Goal: Task Accomplishment & Management: Use online tool/utility

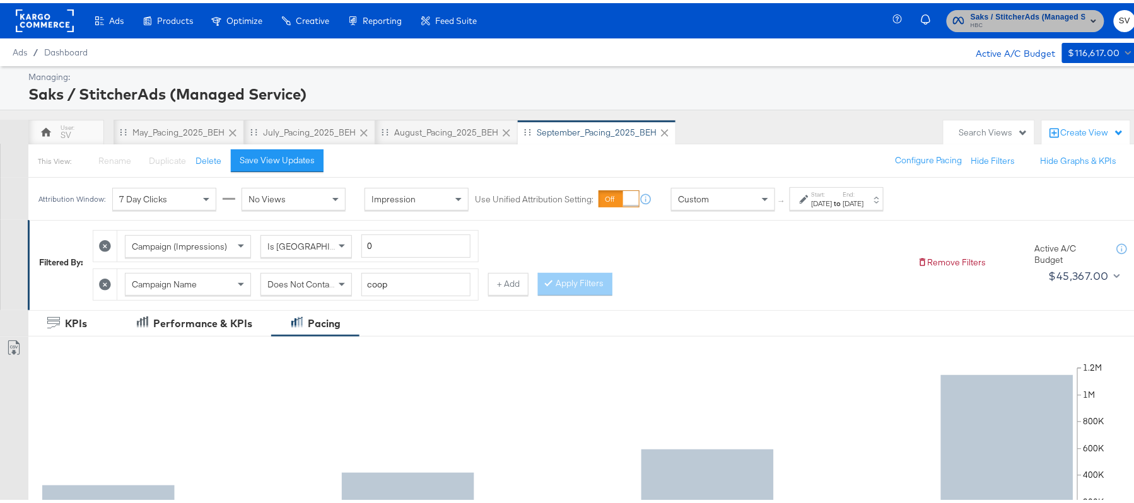
click at [971, 16] on span "Saks / StitcherAds (Managed Service)" at bounding box center [1028, 14] width 115 height 13
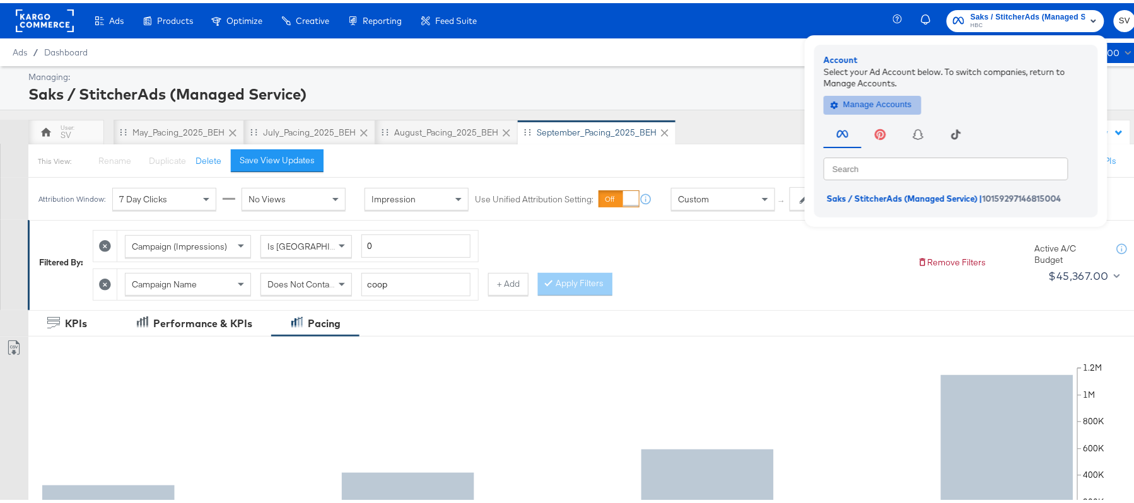
click at [889, 102] on span "Manage Accounts" at bounding box center [872, 102] width 79 height 15
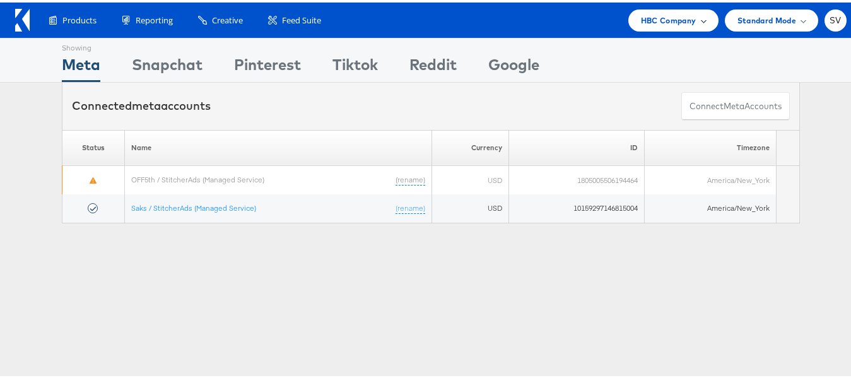
click at [663, 14] on span "HBC Company" at bounding box center [668, 17] width 55 height 13
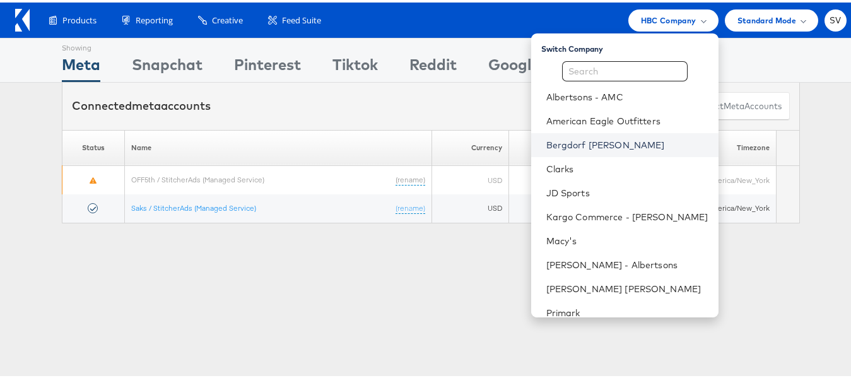
scroll to position [61, 0]
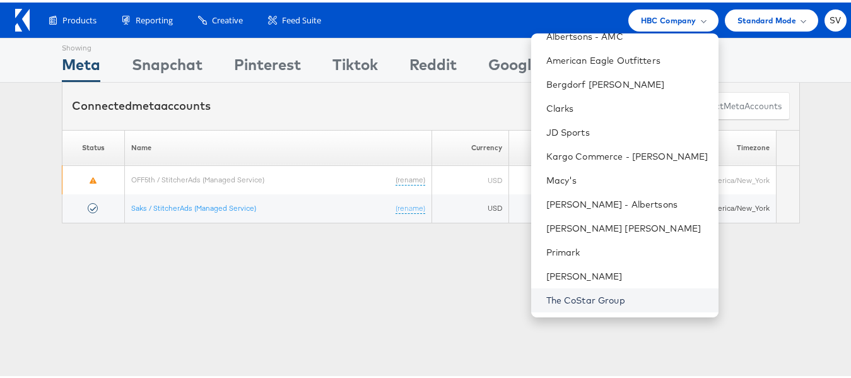
click at [570, 292] on link "The CoStar Group" at bounding box center [627, 297] width 162 height 13
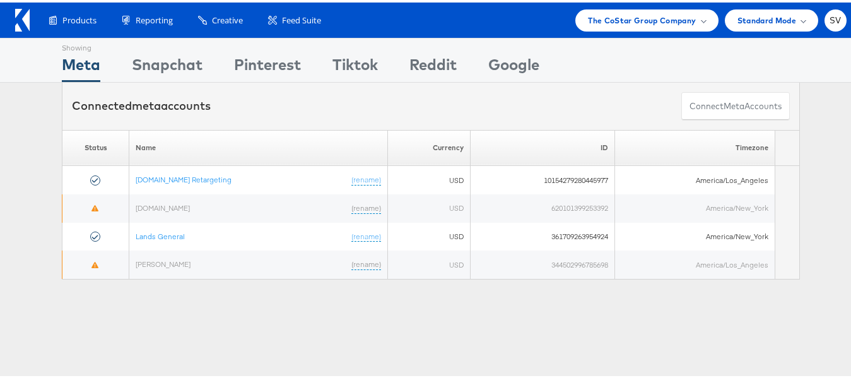
click at [624, 62] on div "Showing Meta Showing Snapchat Showing Pinterest Showing Tiktok Showing Reddit S…" at bounding box center [431, 58] width 738 height 44
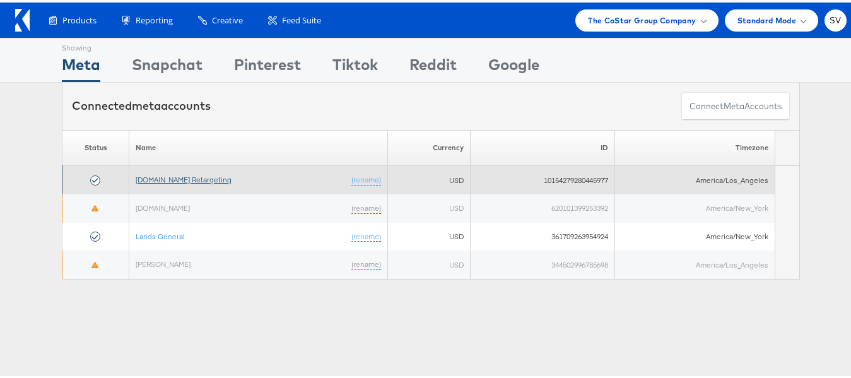
click at [171, 181] on link "Apartments.com Retargeting" at bounding box center [184, 176] width 96 height 9
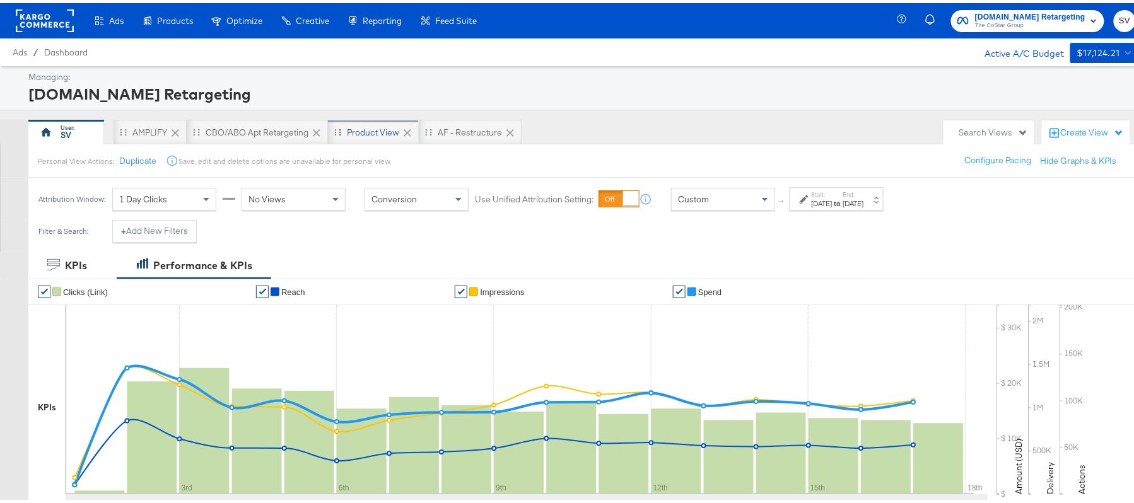
click at [362, 135] on div "Product View" at bounding box center [373, 130] width 52 height 12
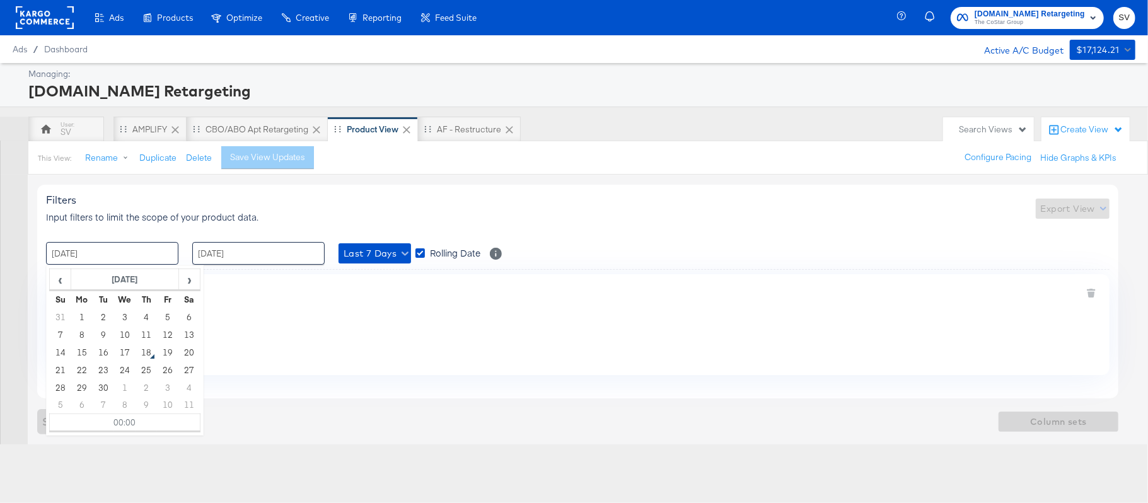
click at [149, 255] on input "11 / September / 2025" at bounding box center [112, 253] width 132 height 23
click at [83, 314] on td "1" at bounding box center [81, 317] width 21 height 18
type input "01 / September / 2025 00:00"
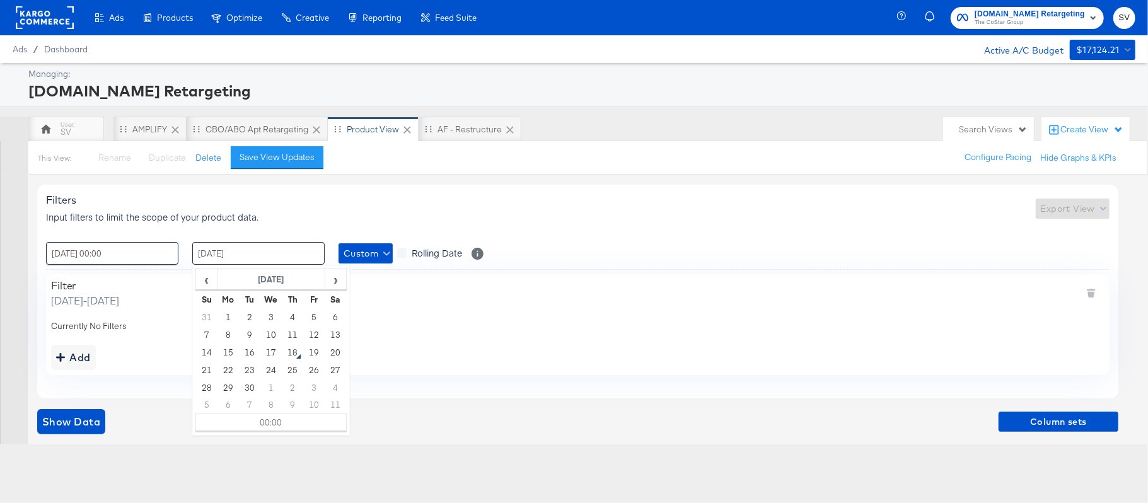
click at [260, 258] on input "17 / September / 2025" at bounding box center [258, 253] width 132 height 23
click at [276, 354] on td "17" at bounding box center [270, 353] width 21 height 18
type input "17 / September / 2025 00:00"
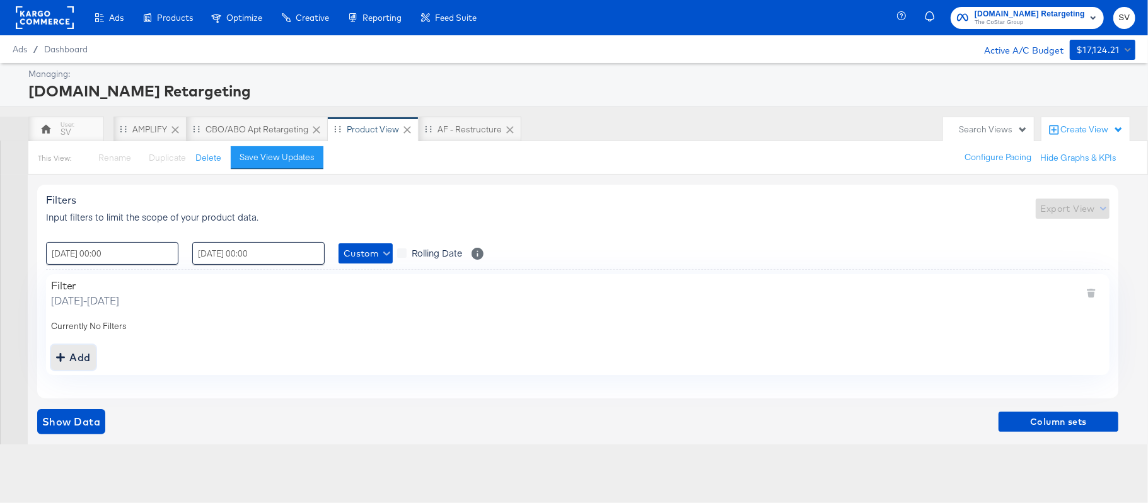
click at [71, 352] on div "Add" at bounding box center [73, 358] width 35 height 18
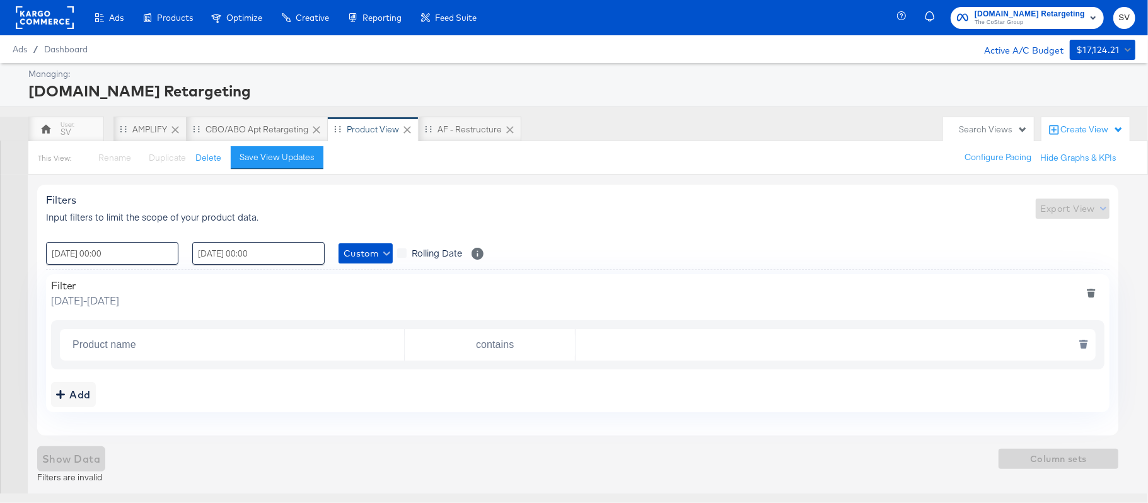
click at [137, 353] on input "Product name" at bounding box center [235, 345] width 337 height 26
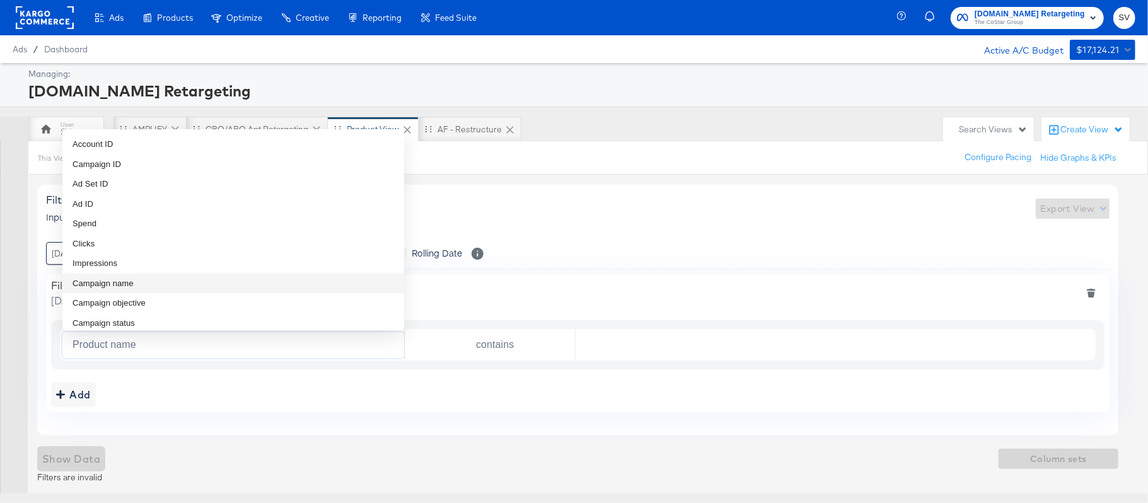
click at [168, 281] on li "Campaign name" at bounding box center [233, 284] width 342 height 20
type input "Campaign name"
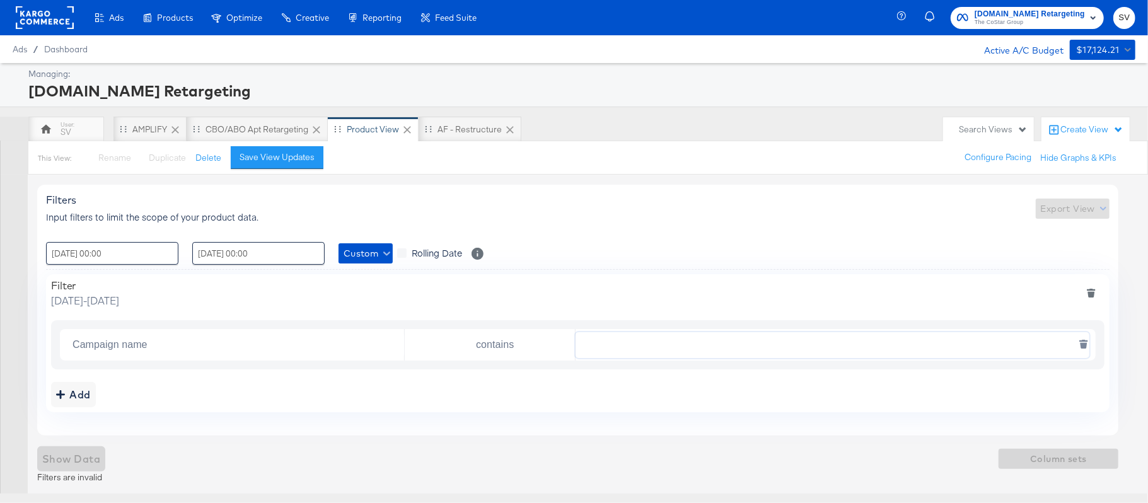
click at [756, 346] on input "text" at bounding box center [832, 345] width 513 height 26
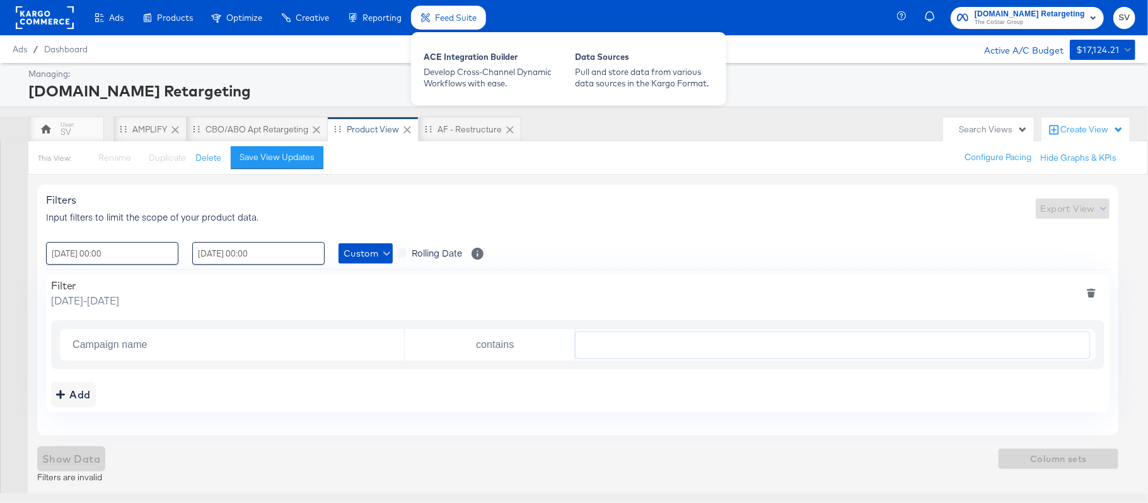
paste input "DARE24"
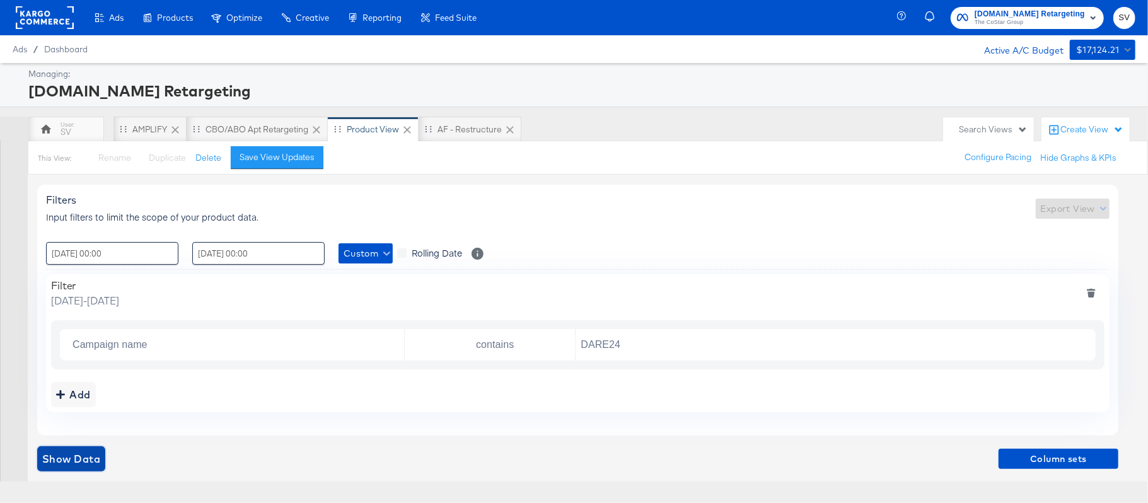
click at [63, 452] on span "Show Data" at bounding box center [71, 459] width 58 height 18
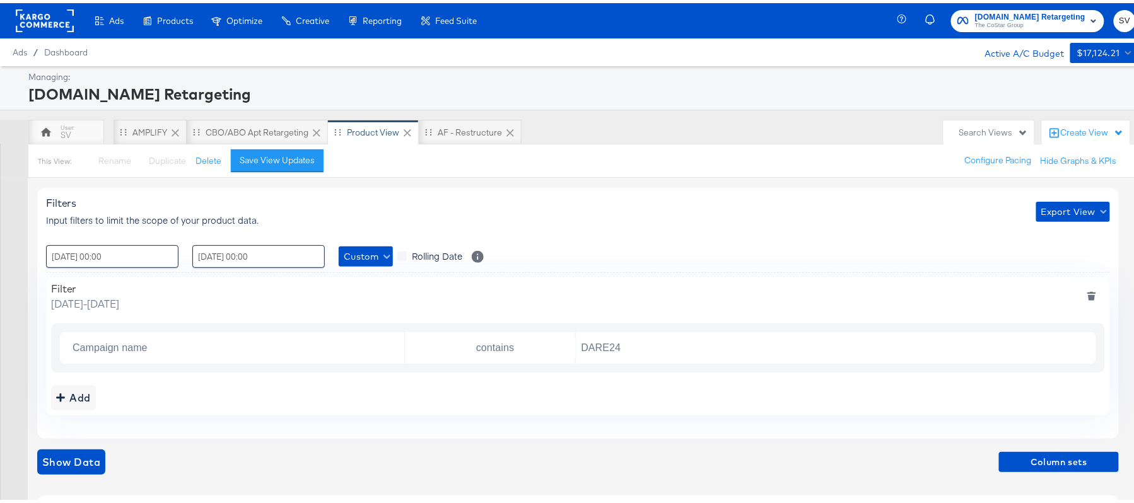
scroll to position [245, 0]
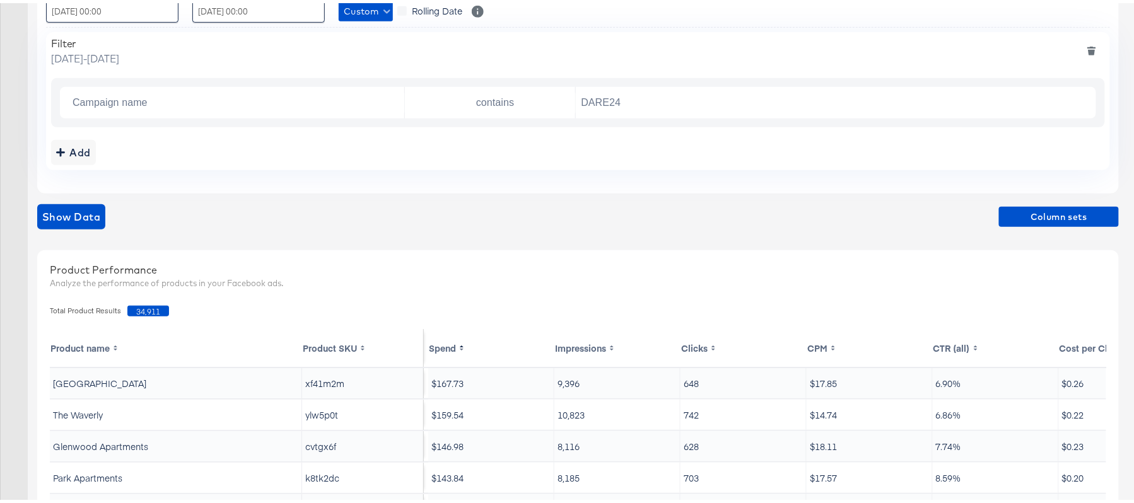
click at [144, 308] on span "34,911" at bounding box center [148, 308] width 42 height 11
copy span "34,911"
click at [647, 100] on input "DARE24" at bounding box center [832, 100] width 513 height 26
paste input "FR"
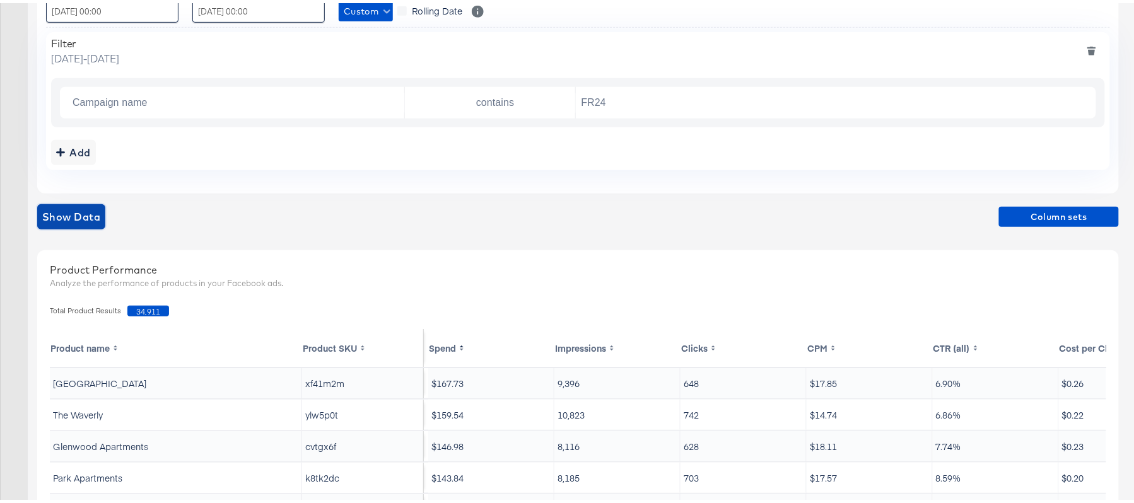
click at [73, 210] on span "Show Data" at bounding box center [71, 214] width 58 height 18
click at [146, 309] on span "22,474" at bounding box center [148, 308] width 42 height 11
copy span "22,474"
click at [624, 98] on input "FR24" at bounding box center [832, 100] width 513 height 26
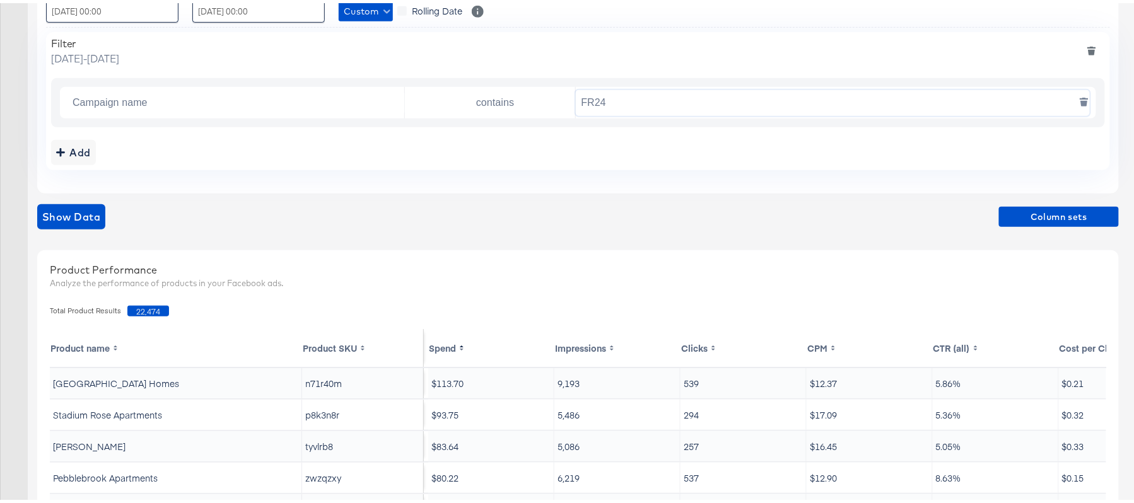
paste input "AHL"
click at [90, 214] on span "Show Data" at bounding box center [71, 214] width 58 height 18
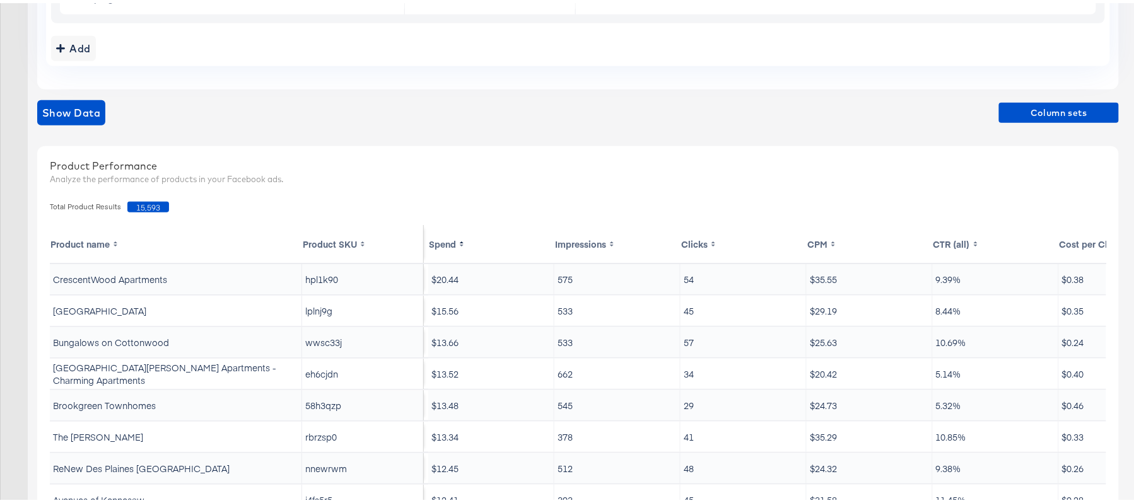
scroll to position [284, 0]
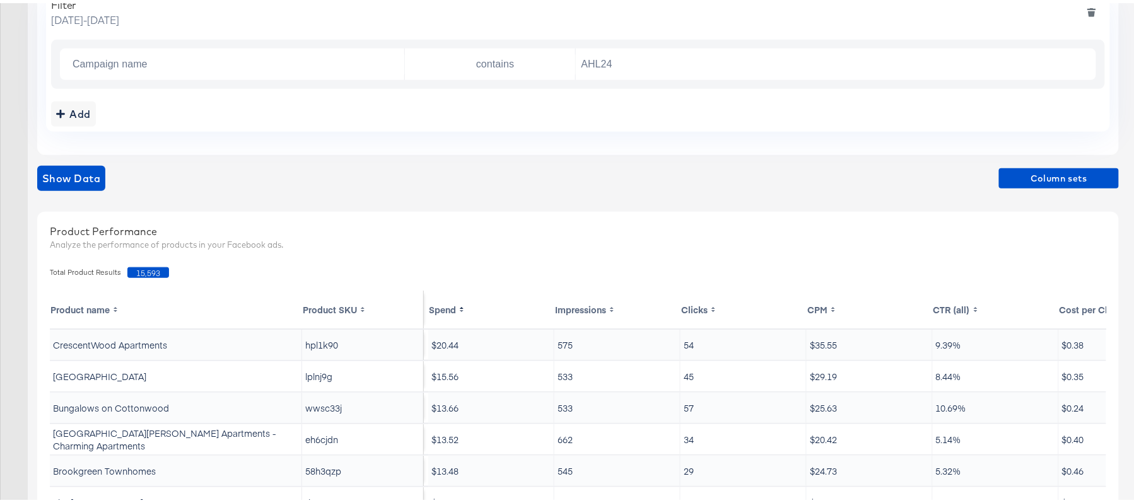
click at [142, 271] on span "15,593" at bounding box center [148, 269] width 42 height 11
copy span "15,593"
click at [647, 67] on input "AHL24" at bounding box center [832, 62] width 513 height 26
paste input "F"
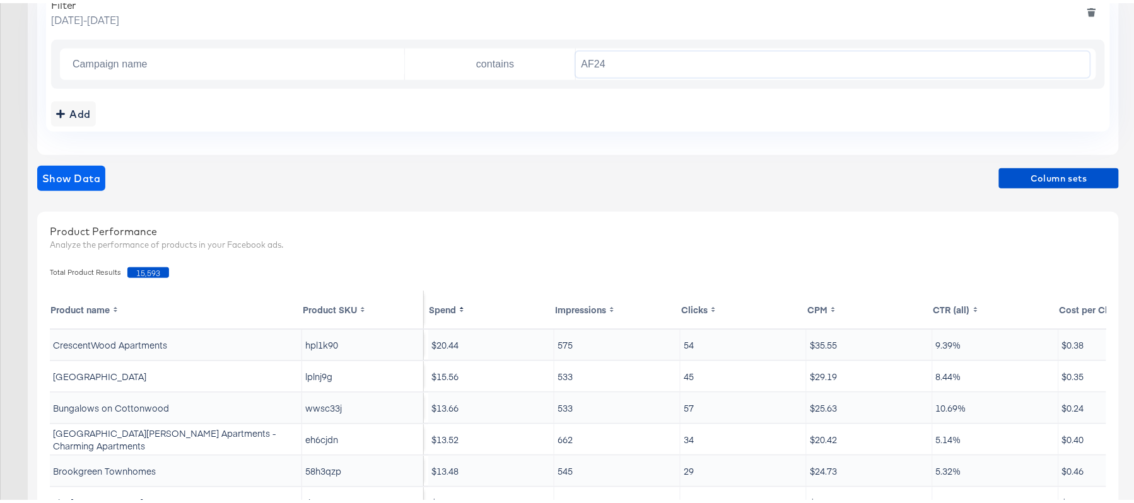
type input "AF24"
click at [104, 178] on button "Show Data" at bounding box center [71, 175] width 68 height 25
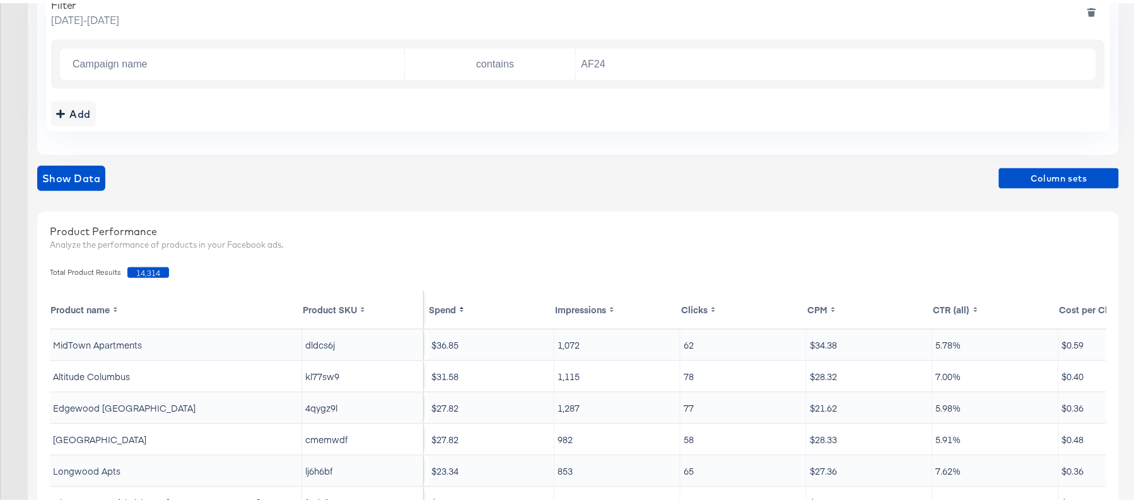
click at [139, 273] on span "14,314" at bounding box center [148, 269] width 42 height 11
copy span "14,314"
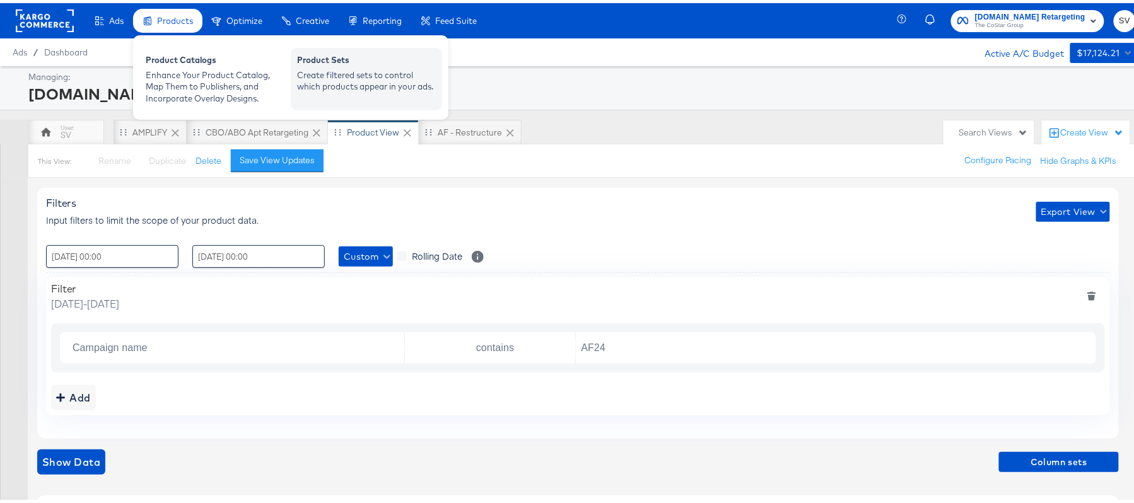
click at [306, 56] on div "Product Sets" at bounding box center [366, 58] width 139 height 15
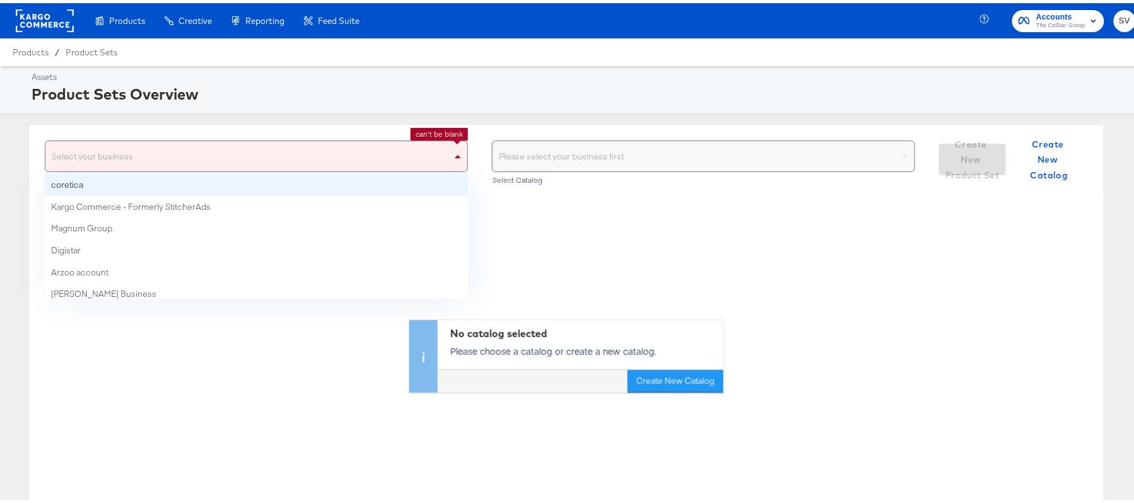
click at [253, 159] on div "Select your business" at bounding box center [256, 153] width 422 height 30
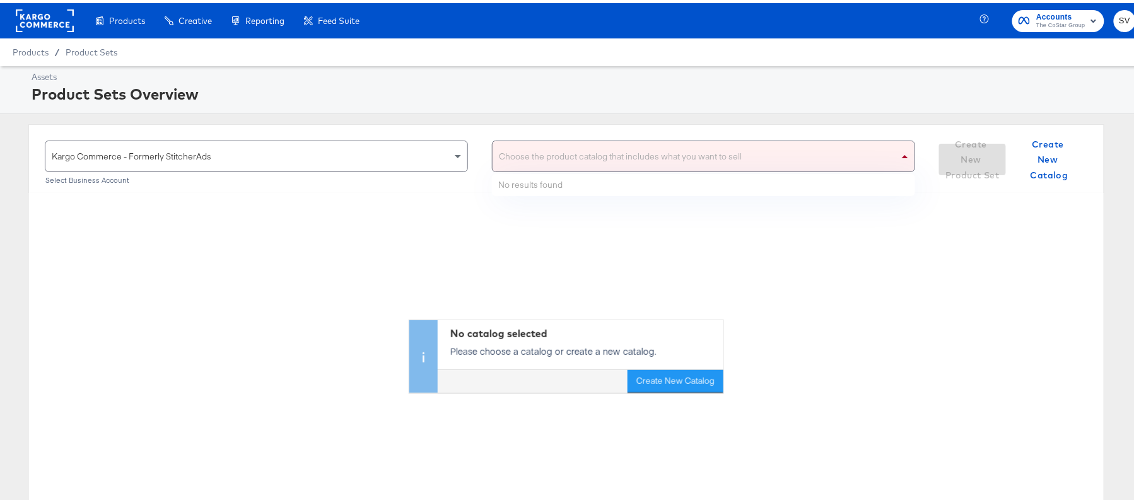
click at [579, 152] on div "Choose the product catalog that includes what you want to sell" at bounding box center [704, 153] width 422 height 30
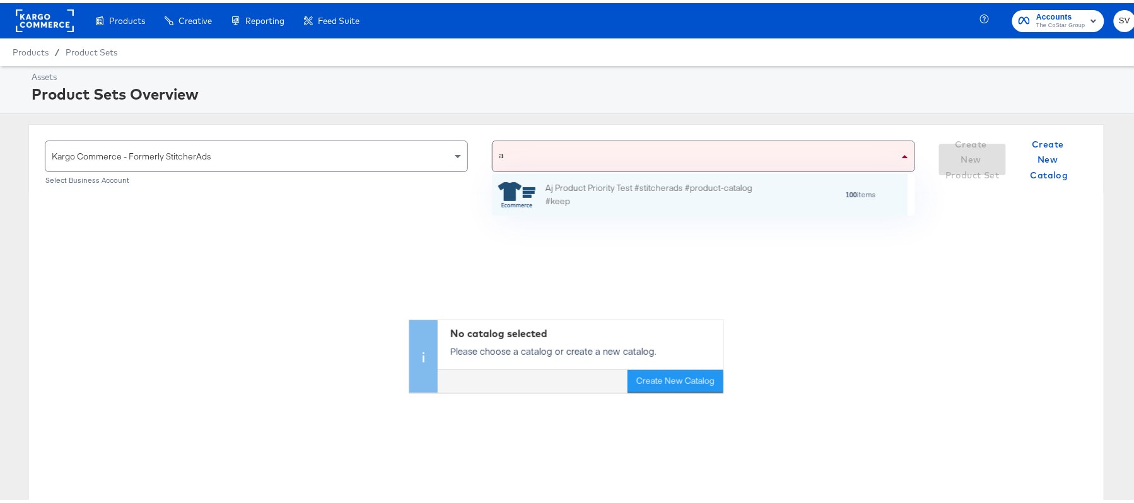
scroll to position [110, 401]
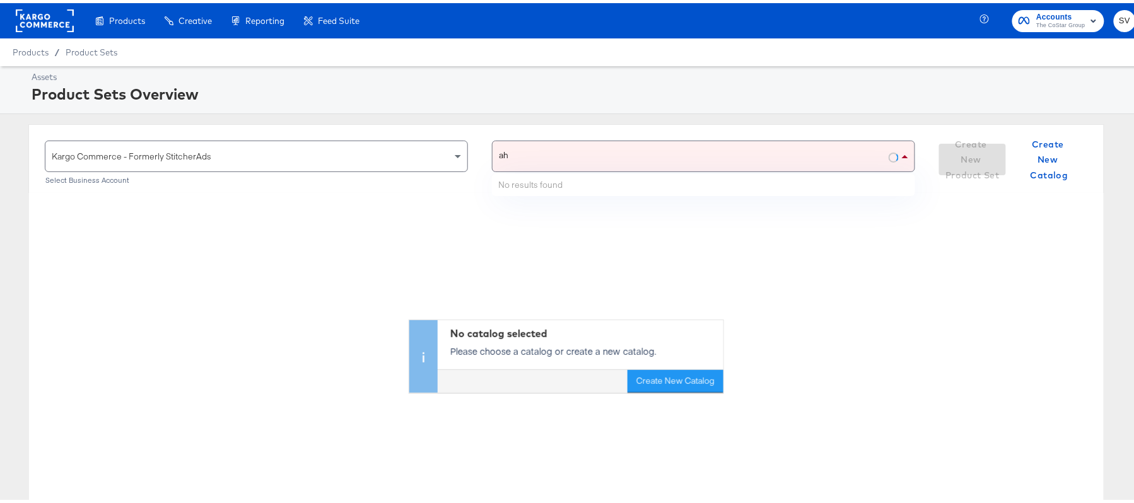
type input "ahl"
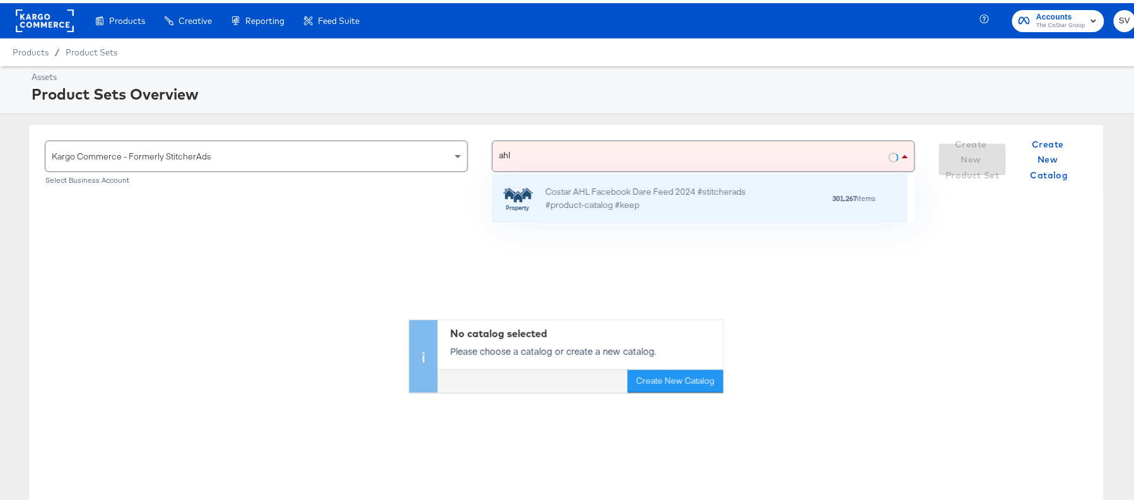
scroll to position [34, 401]
click at [607, 196] on div "Costar AHL Facebook Dare Feed 2024 #stitcherads #product-catalog #keep" at bounding box center [656, 195] width 221 height 26
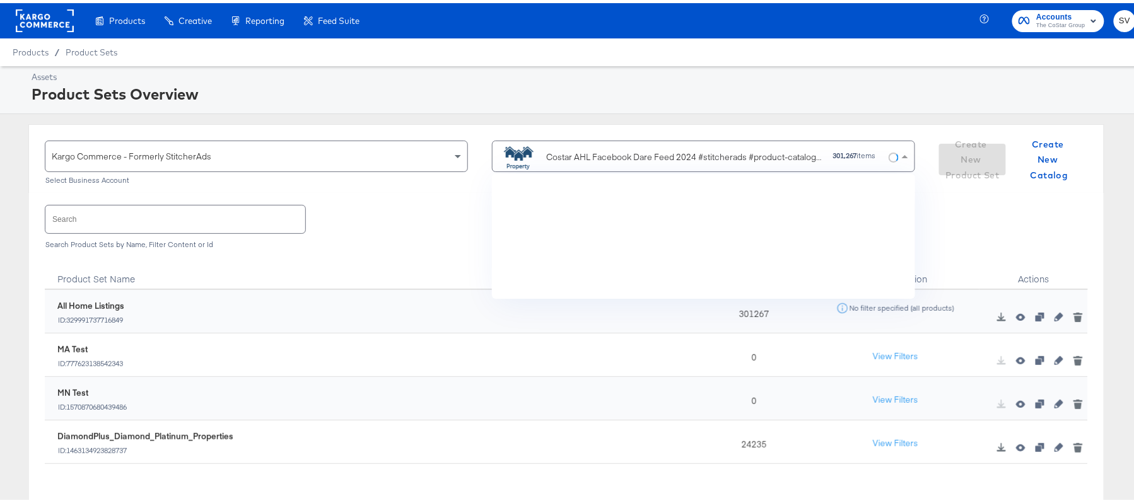
scroll to position [110, 401]
click at [183, 228] on input "text" at bounding box center [175, 215] width 260 height 27
paste input "DiamondPlus_Diamond_Platinum_Properties"
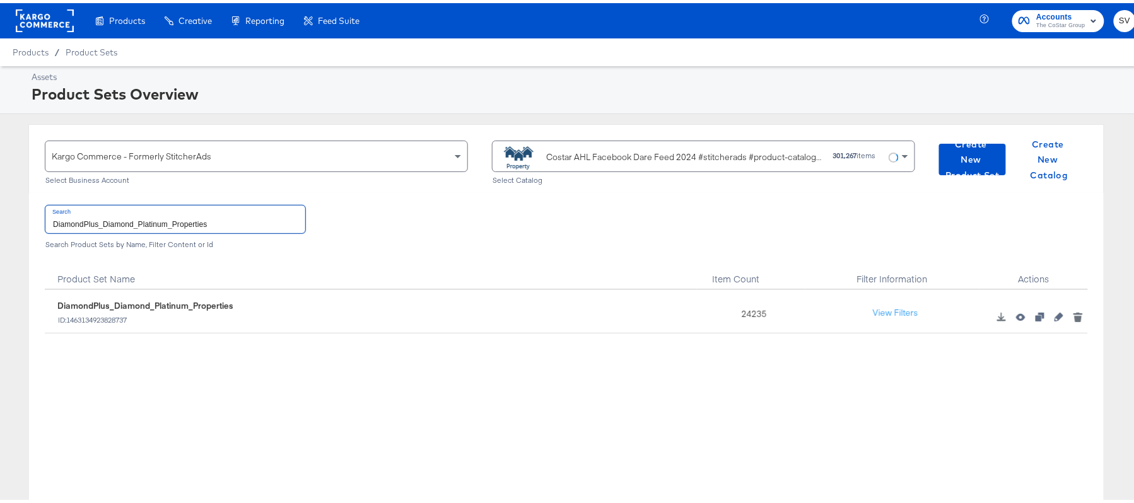
type input "DiamondPlus_Diamond_Platinum_Properties"
click at [749, 307] on div "24235" at bounding box center [751, 309] width 108 height 44
copy div "24235"
click at [585, 147] on div "Costar AHL Facebook Dare Feed 2024 #stitcherads #product-catalog #keep" at bounding box center [661, 153] width 324 height 25
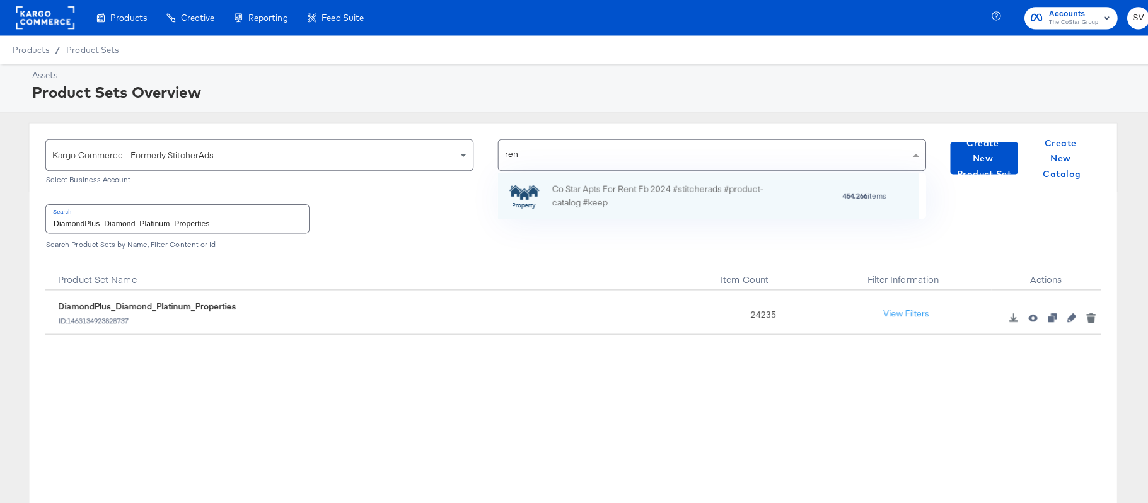
scroll to position [15, 15]
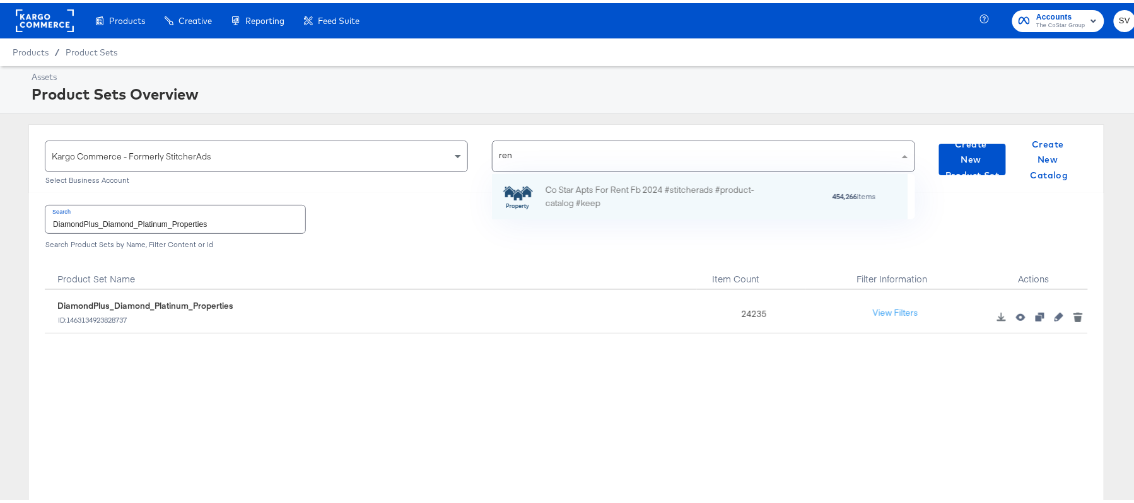
type input "rent"
click at [617, 175] on div "Co Star Apts For Rent Fb 2024 #stitcherads #product-catalog #keep 454,266 items" at bounding box center [700, 193] width 416 height 45
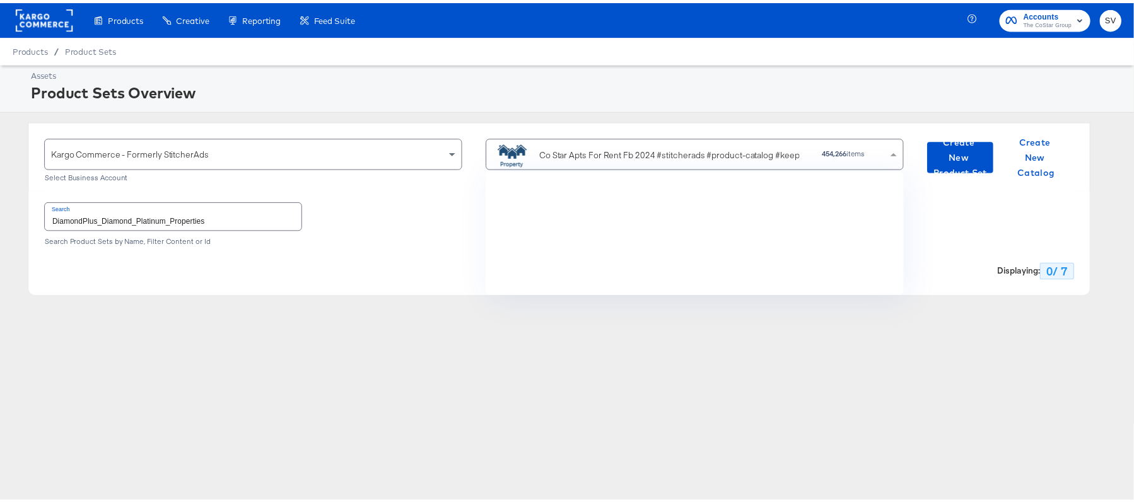
scroll to position [2659, 0]
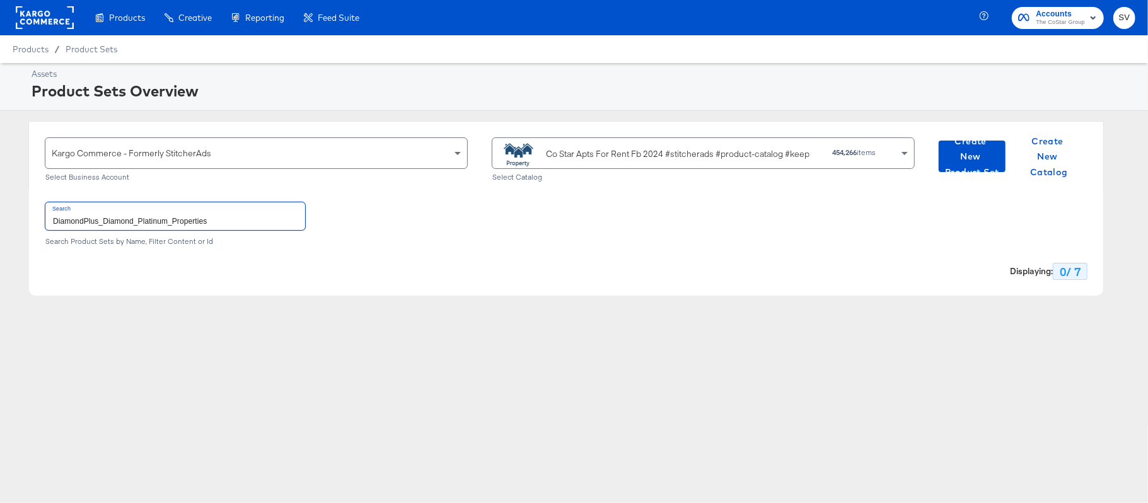
click at [206, 228] on input "DiamondPlus_Diamond_Platinum_Properties" at bounding box center [175, 215] width 260 height 27
paste input "[DOMAIN_NAME]_Diamond & Platinum"
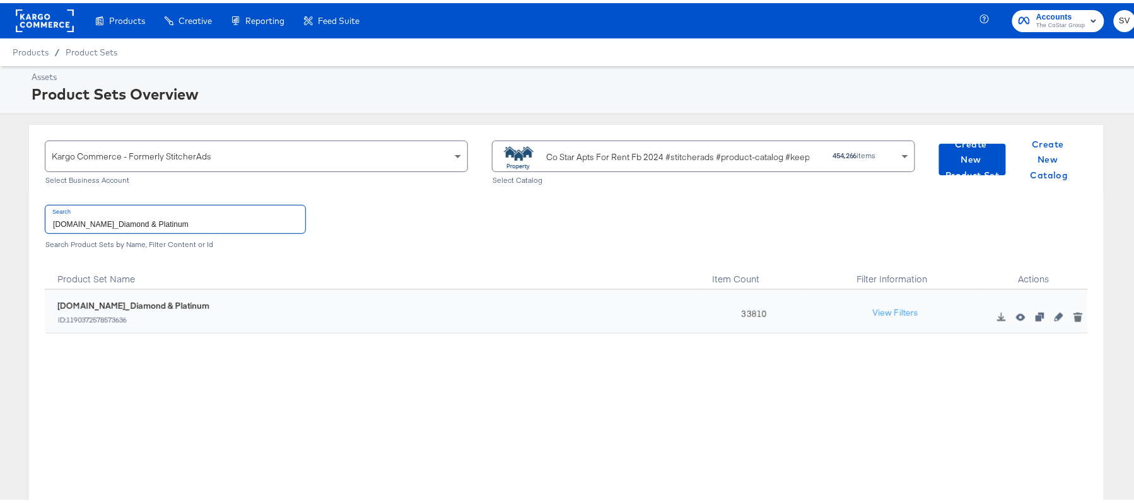
type input "[DOMAIN_NAME]_Diamond & Platinum"
click at [754, 309] on div "33810" at bounding box center [751, 309] width 108 height 44
click at [748, 309] on div "33810" at bounding box center [751, 309] width 108 height 44
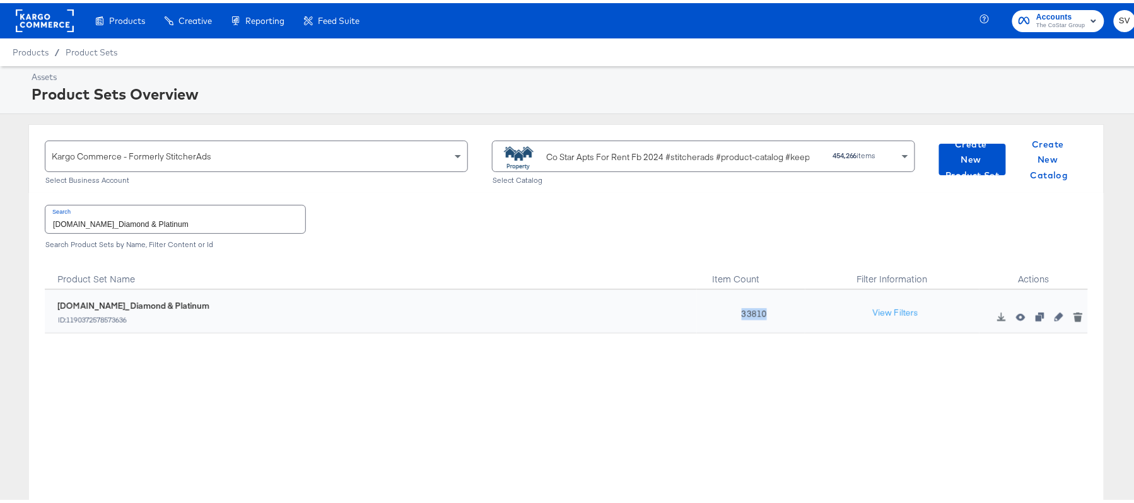
copy div "33810"
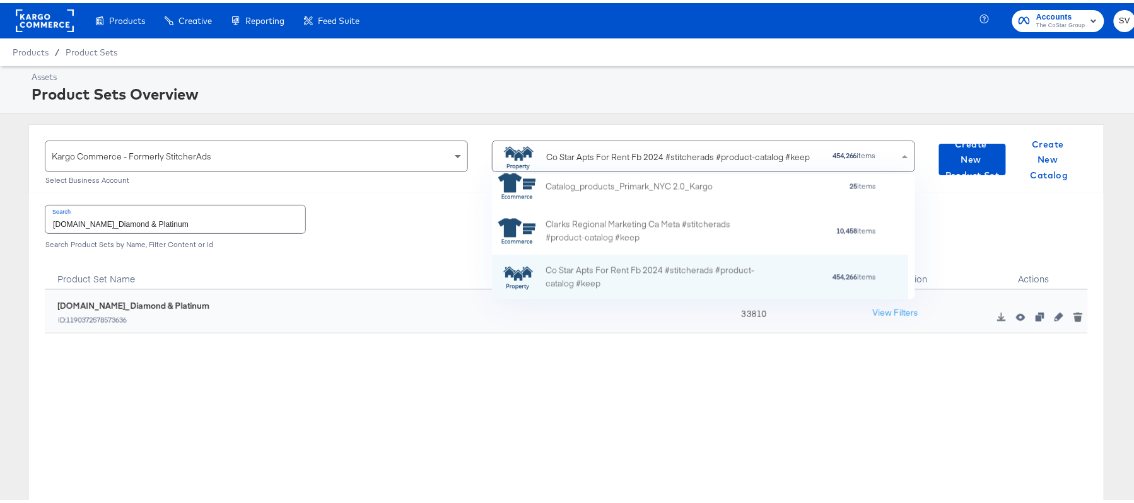
click at [616, 149] on div "Co Star Apts For Rent Fb 2024 #stitcherads #product-catalog #keep" at bounding box center [678, 154] width 264 height 13
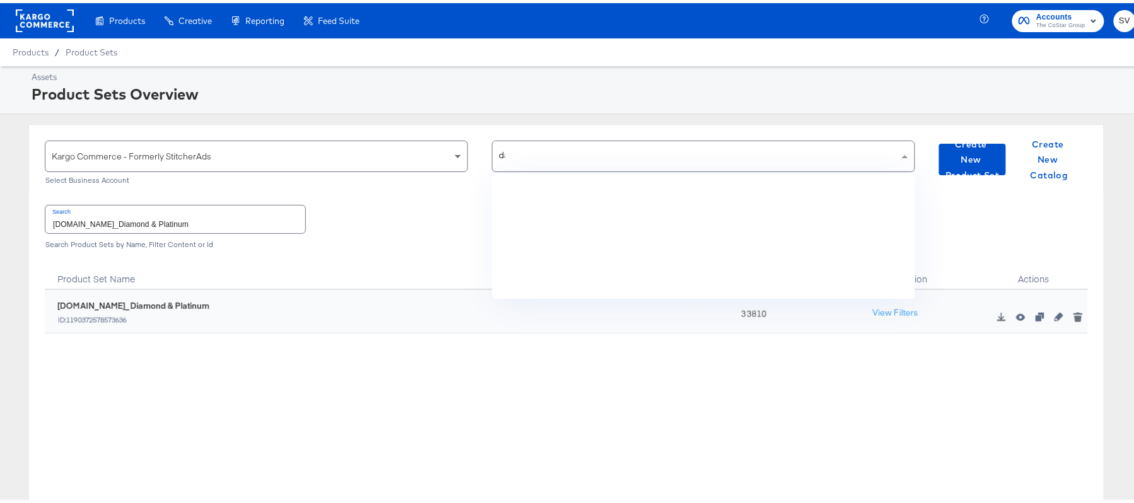
scroll to position [0, 0]
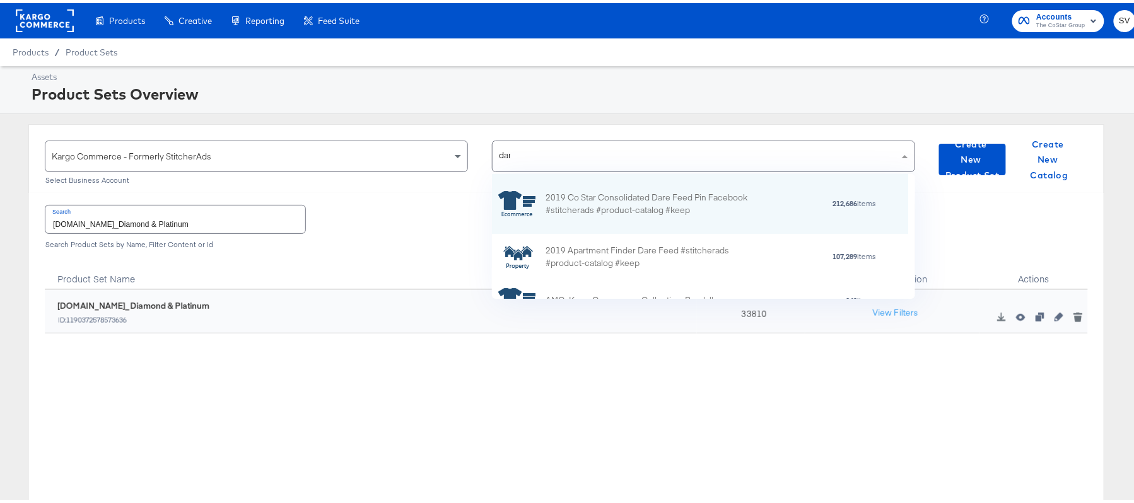
type input "dare"
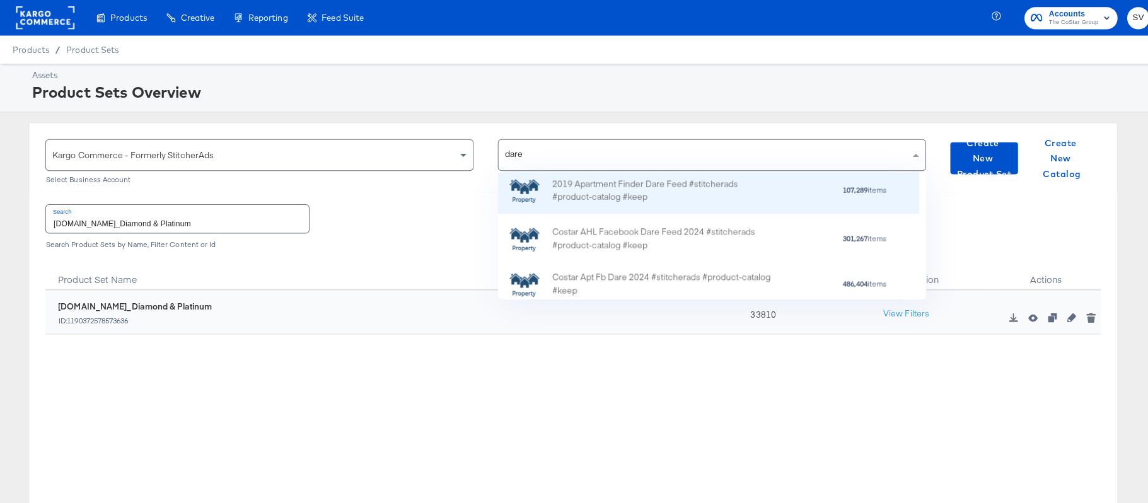
scroll to position [69, 0]
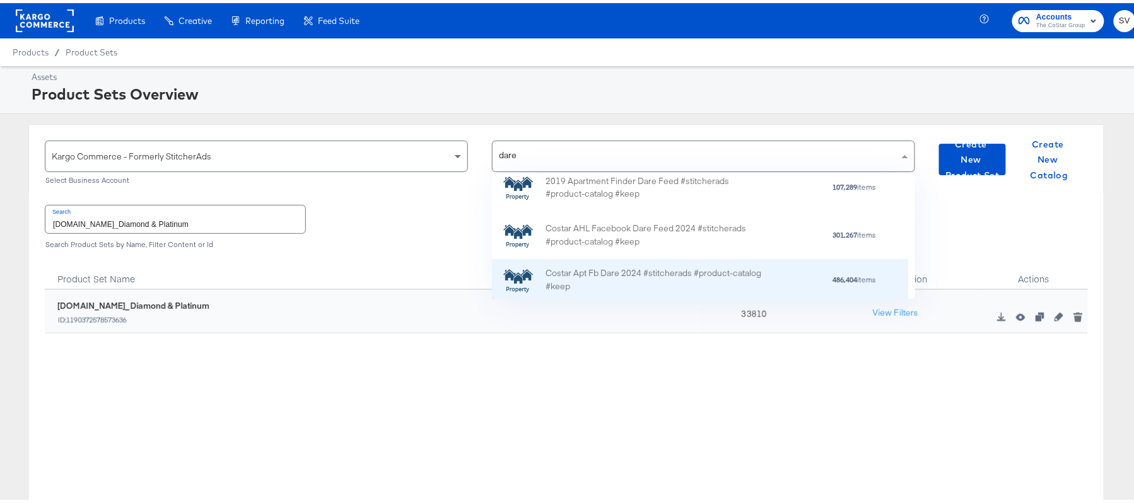
click at [641, 278] on div "Costar Apt Fb Dare 2024 #stitcherads #product-catalog #keep" at bounding box center [656, 277] width 221 height 26
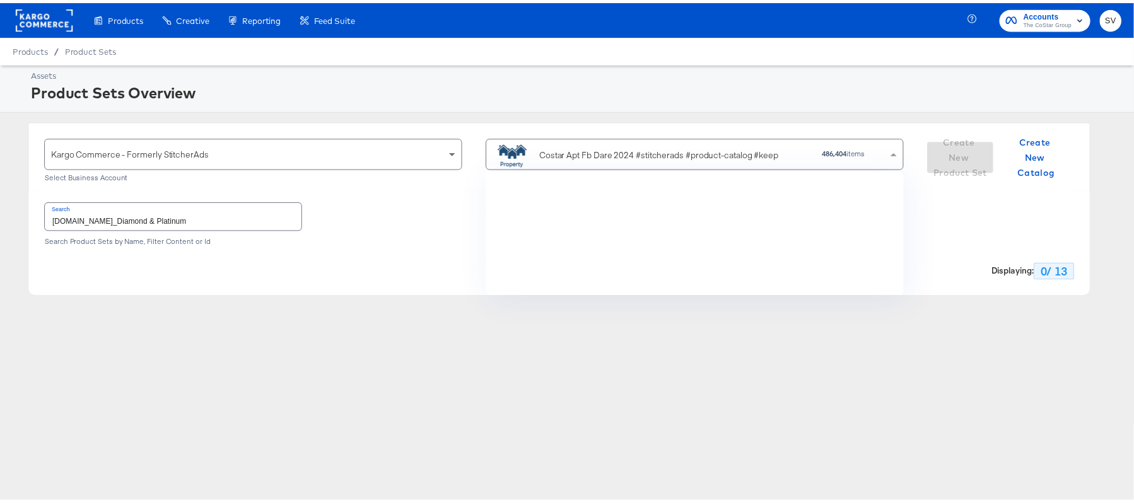
scroll to position [2793, 0]
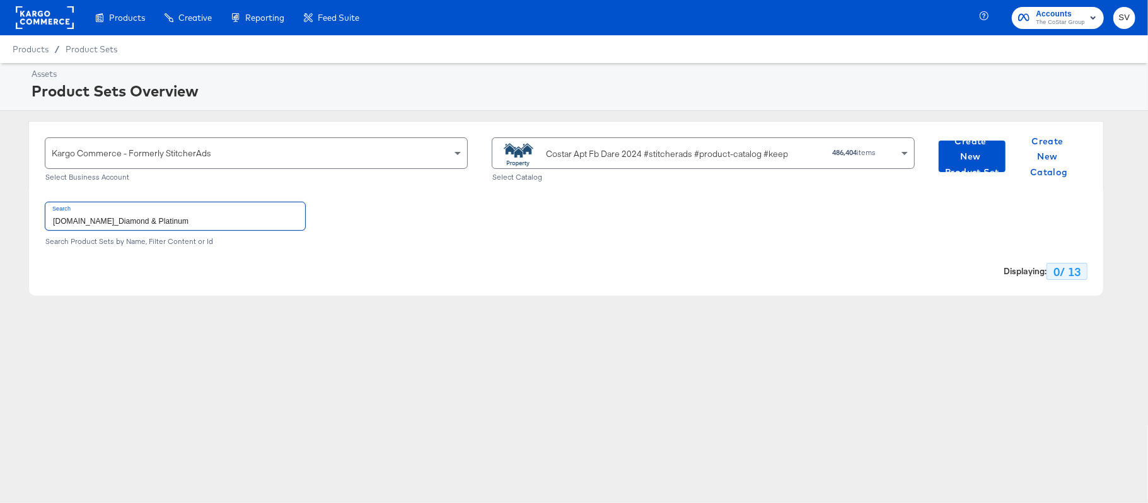
click at [240, 223] on input "[DOMAIN_NAME]_Diamond & Platinum" at bounding box center [175, 215] width 260 height 27
paste input "DARECatalog_Apts_AllPlatinum_AllDiamond"
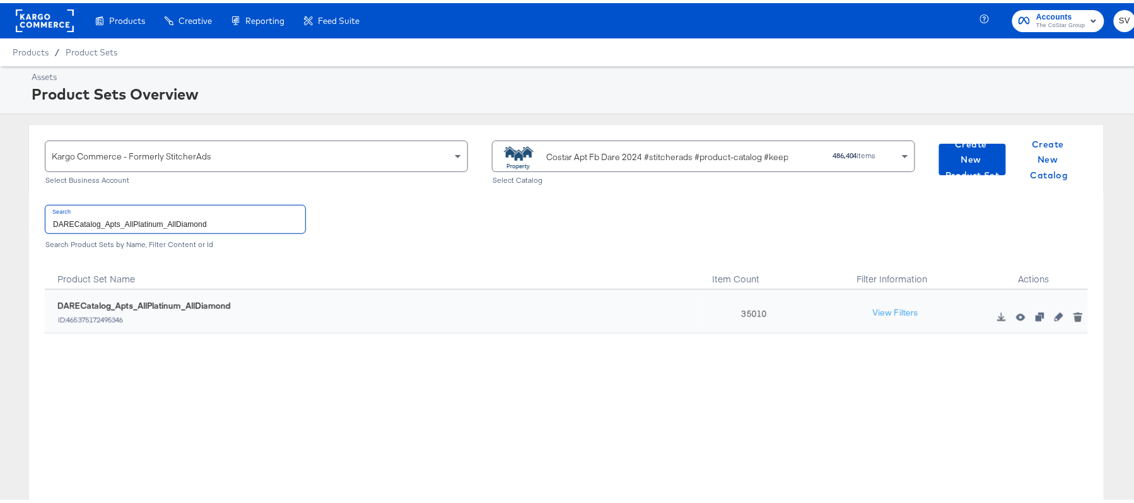
type input "DARECatalog_Apts_AllPlatinum_AllDiamond"
click at [735, 305] on div "35010" at bounding box center [751, 309] width 108 height 44
copy div "35010"
click at [624, 160] on div "Costar Apt Fb Dare 2024 #stitcherads #product-catalog #keep" at bounding box center [667, 154] width 242 height 13
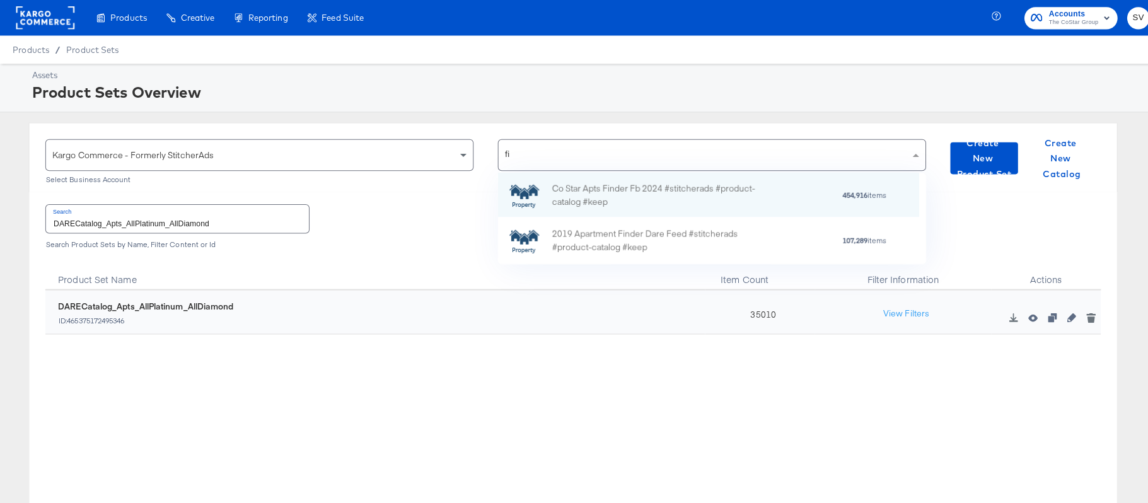
scroll to position [76, 401]
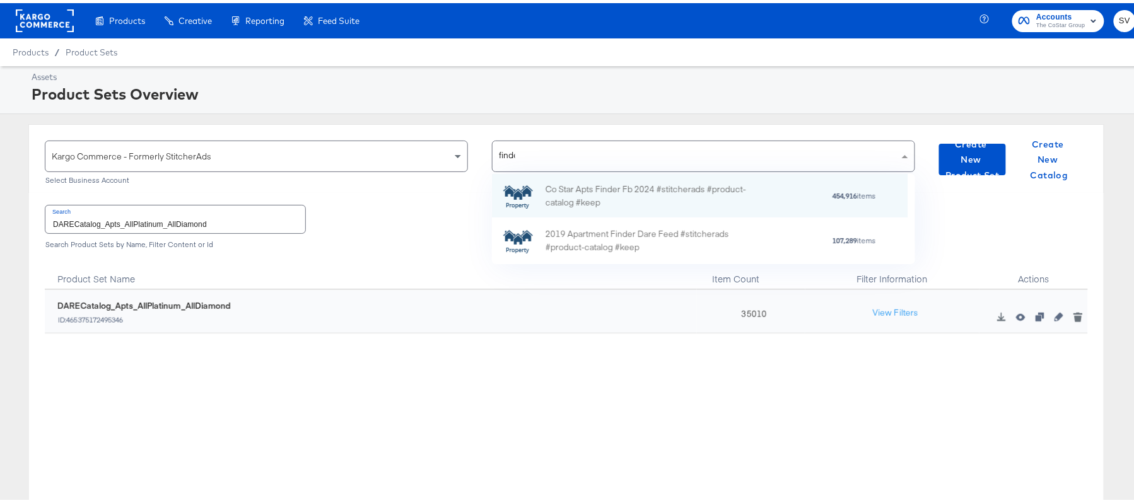
type input "finder"
click at [677, 196] on div "Co Star Apts Finder Fb 2024 #stitcherads #product-catalog #keep" at bounding box center [656, 193] width 221 height 26
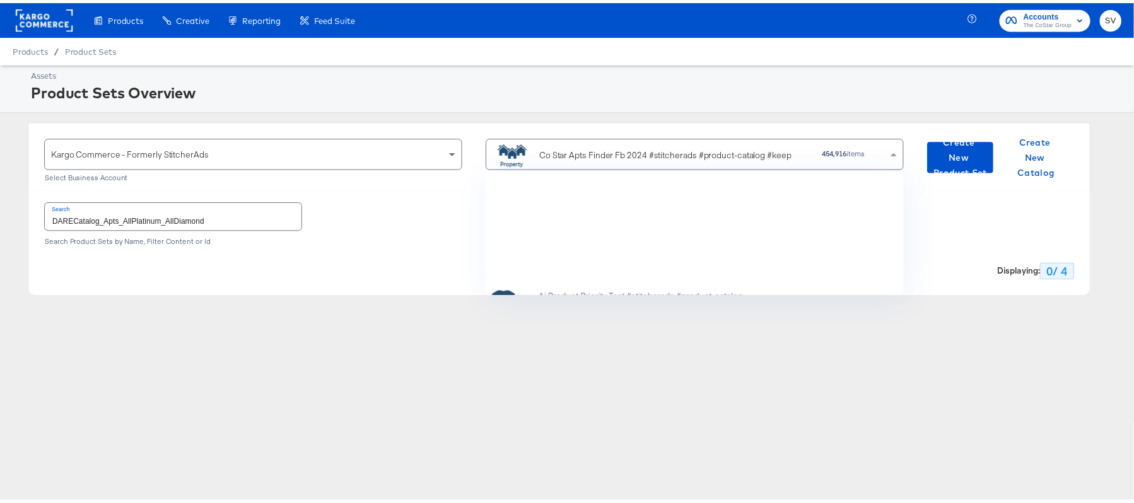
scroll to position [584, 0]
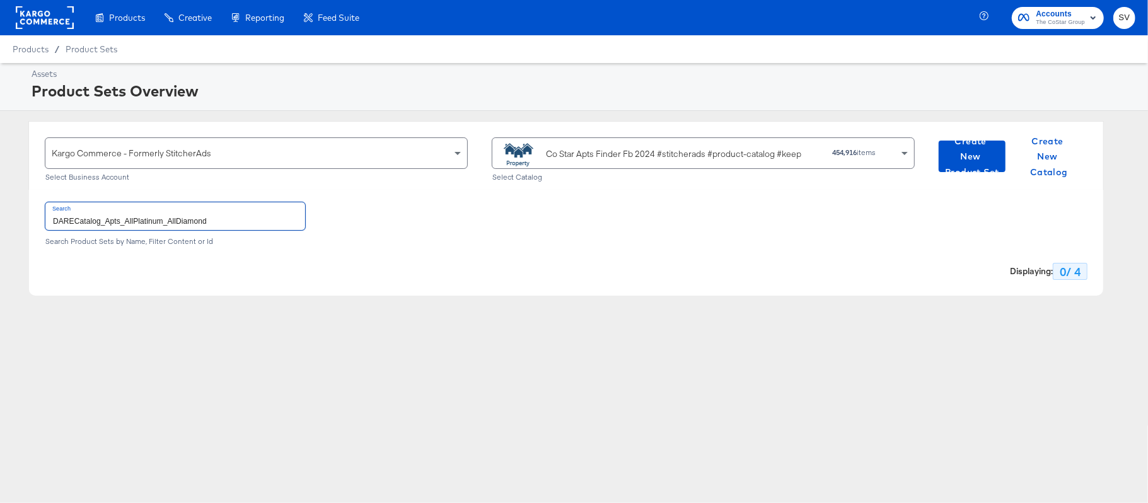
click at [256, 217] on input "DARECatalog_Apts_AllPlatinum_AllDiamond" at bounding box center [175, 215] width 260 height 27
paste input "ApartmentFinder_2024_Diamond & Platinum"
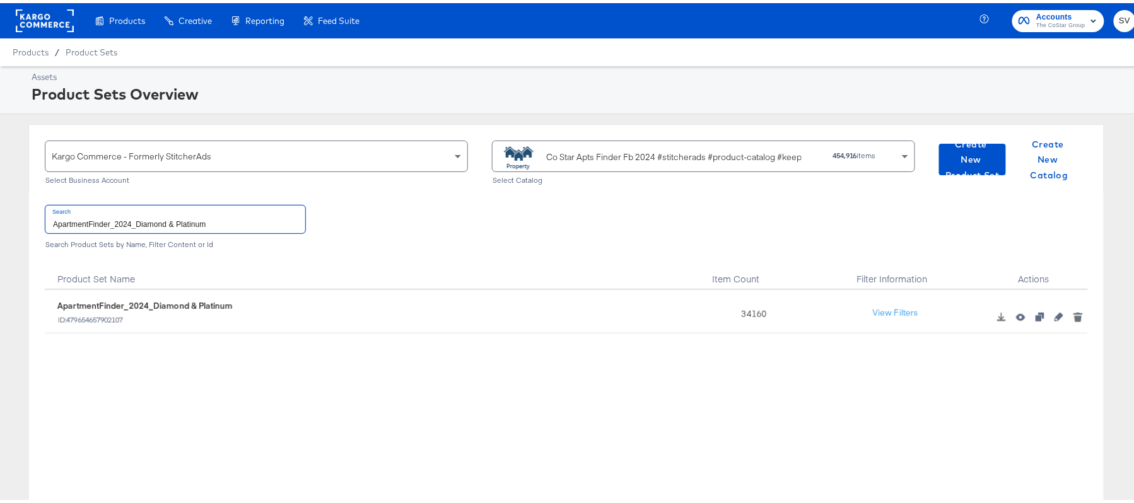
type input "ApartmentFinder_2024_Diamond & Platinum"
click at [740, 305] on div "34160" at bounding box center [751, 309] width 108 height 44
copy div "34160"
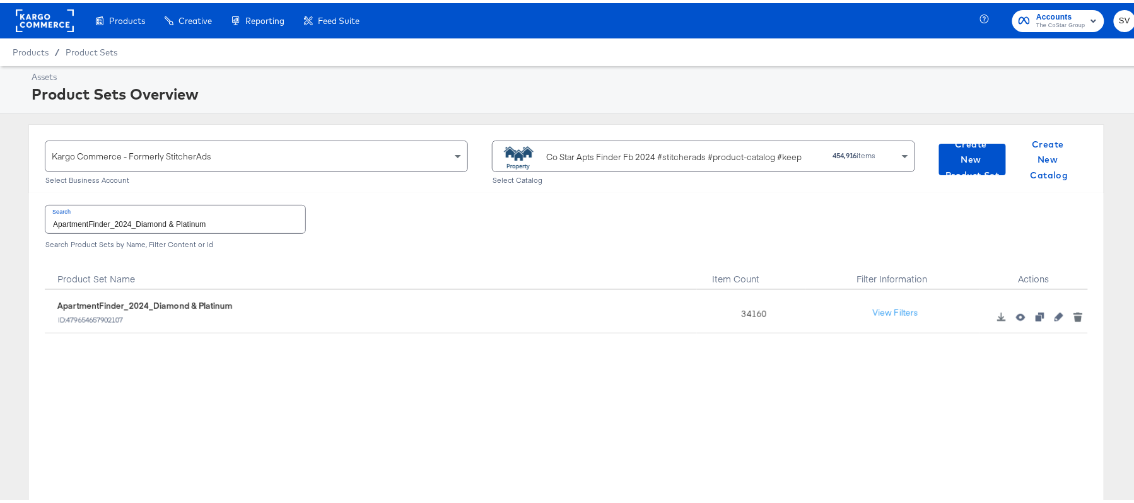
click at [864, 235] on div "Search ApartmentFinder_2024_Diamond & Platinum Search Product Sets by Name, Fil…" at bounding box center [566, 222] width 1043 height 65
